Goal: Information Seeking & Learning: Compare options

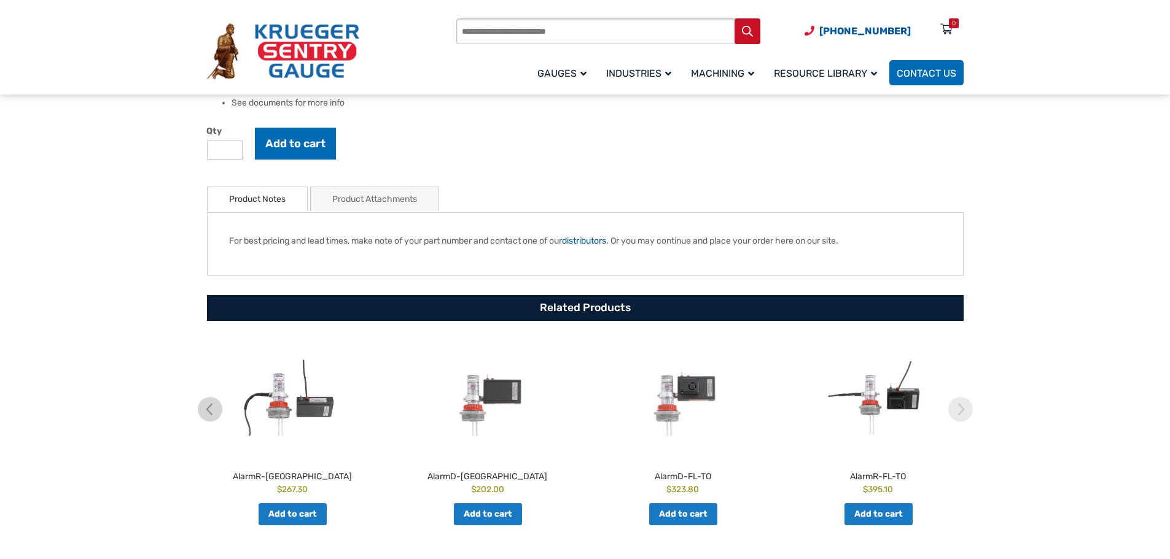
click at [1, 336] on section "🔍 AlarmR $ 281.00 Remote Mounted Audible Alarm Accessory Mounts to nearly any […" at bounding box center [585, 155] width 1170 height 825
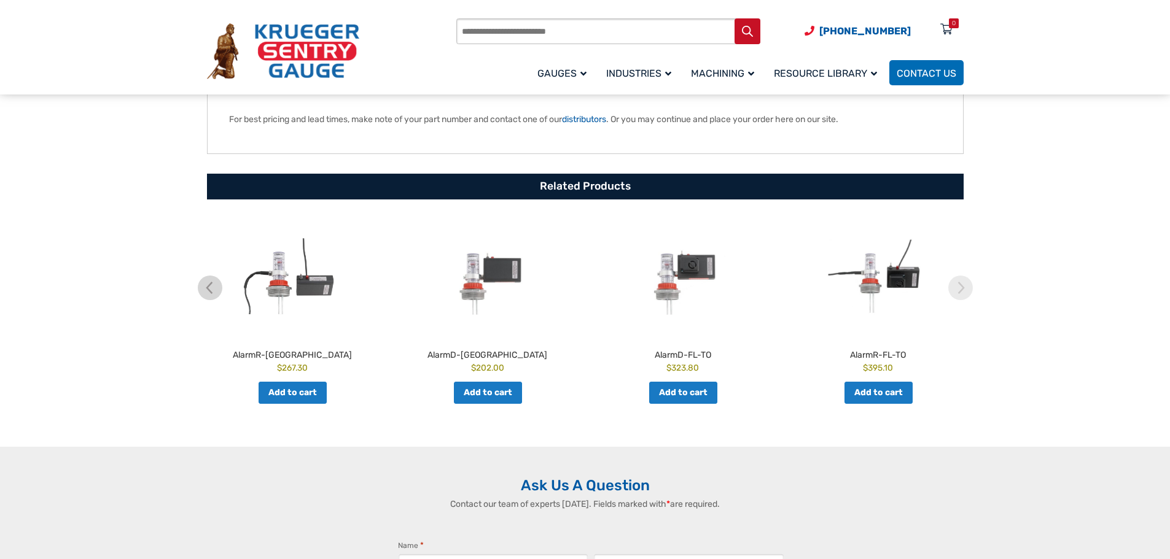
scroll to position [614, 0]
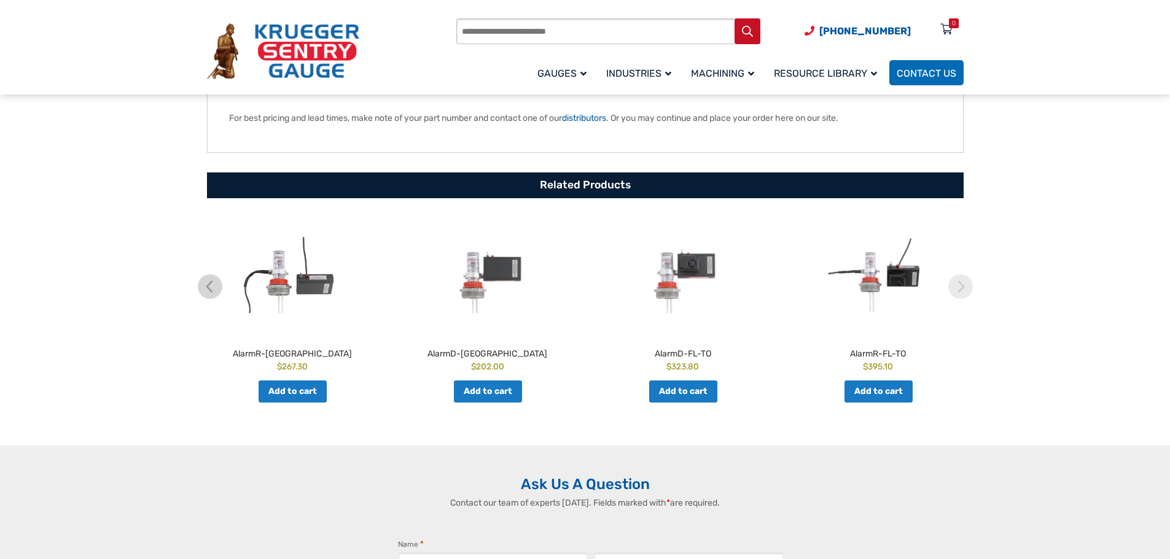
click at [493, 268] on img at bounding box center [487, 275] width 189 height 117
click at [677, 353] on h2 "AlarmD-FL-TO" at bounding box center [682, 351] width 189 height 17
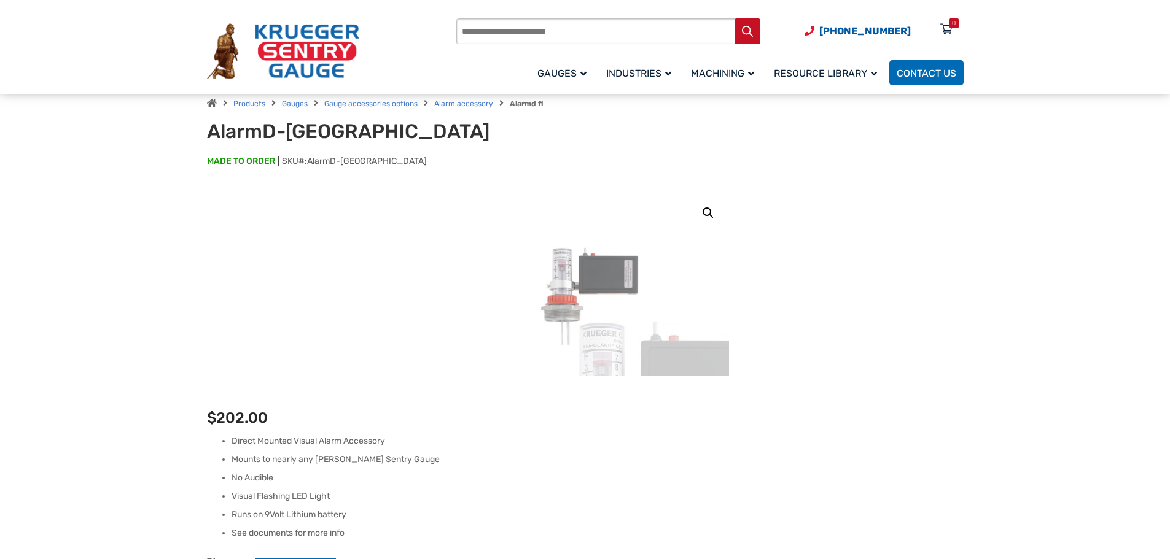
scroll to position [123, 0]
